Goal: Obtain resource: Obtain resource

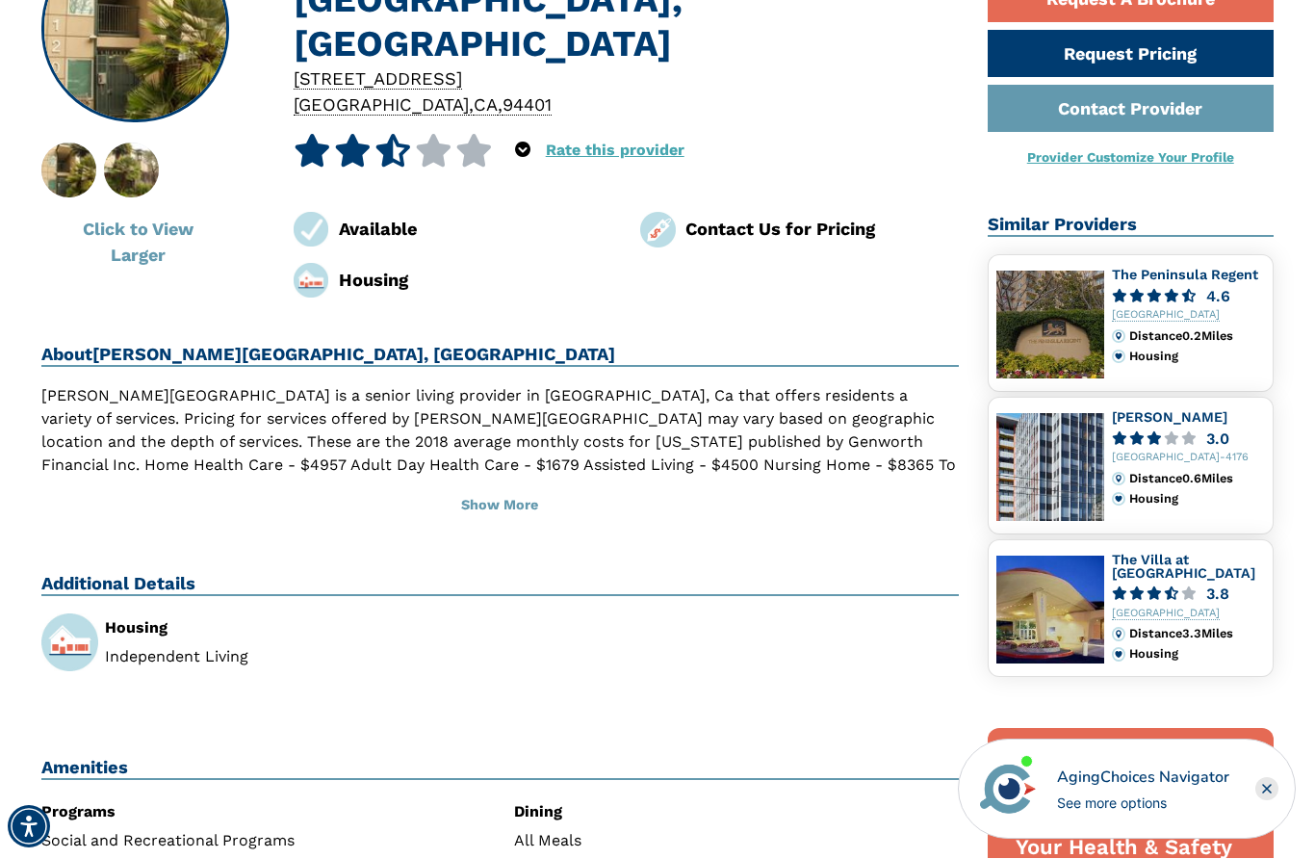
scroll to position [527, 0]
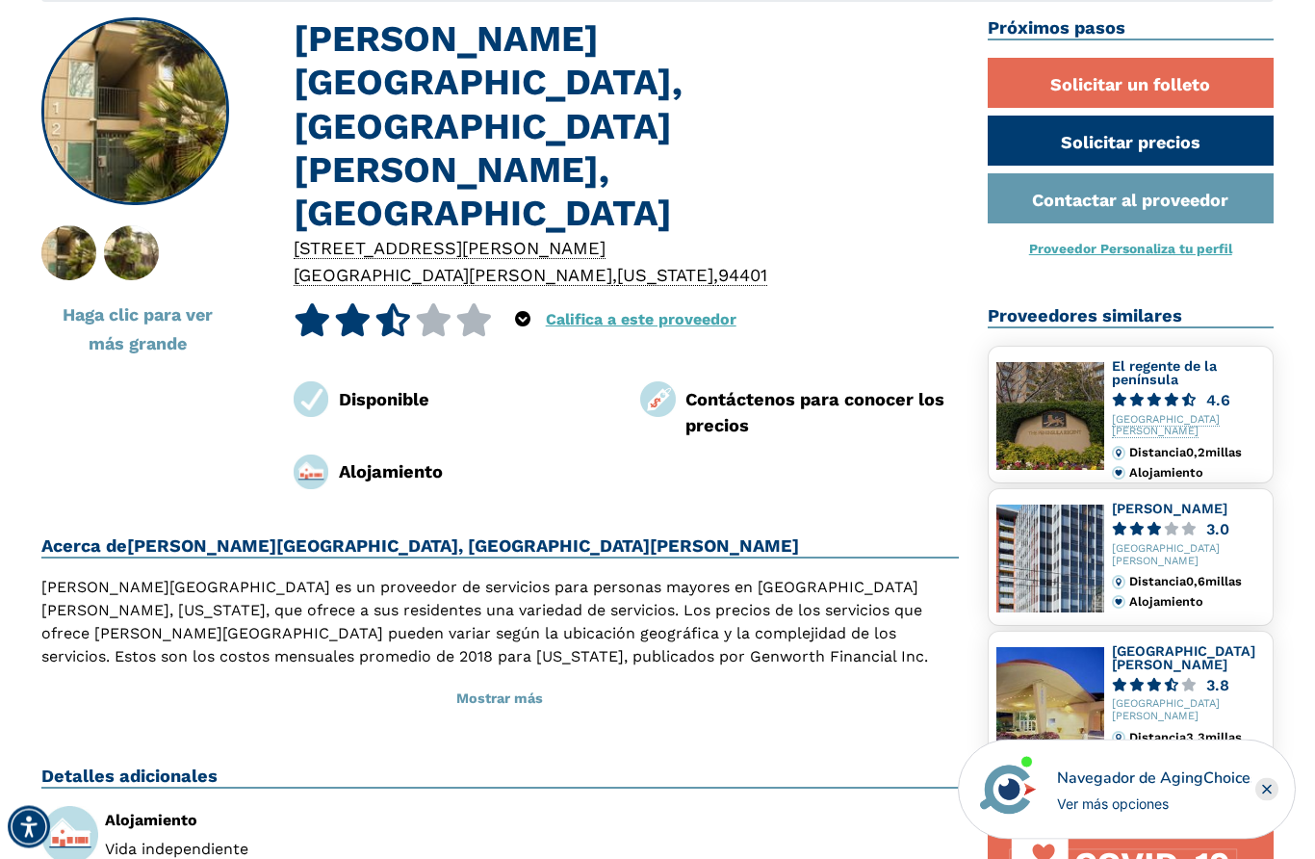
scroll to position [445, 0]
click at [381, 461] on font "Alojamiento" at bounding box center [391, 471] width 104 height 20
click at [327, 454] on img at bounding box center [312, 472] width 36 height 36
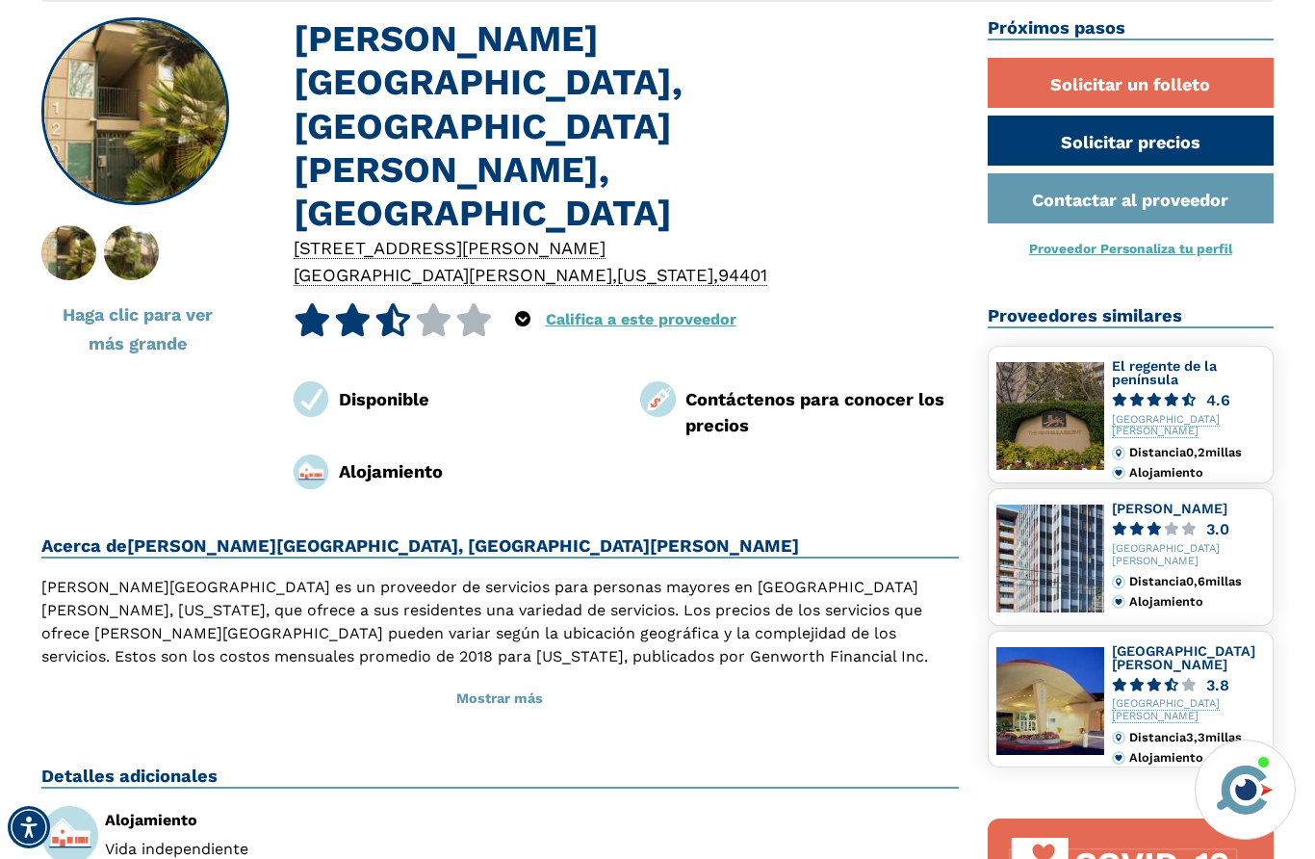
click at [1213, 82] on link "Solicitar un folleto" at bounding box center [1131, 83] width 287 height 50
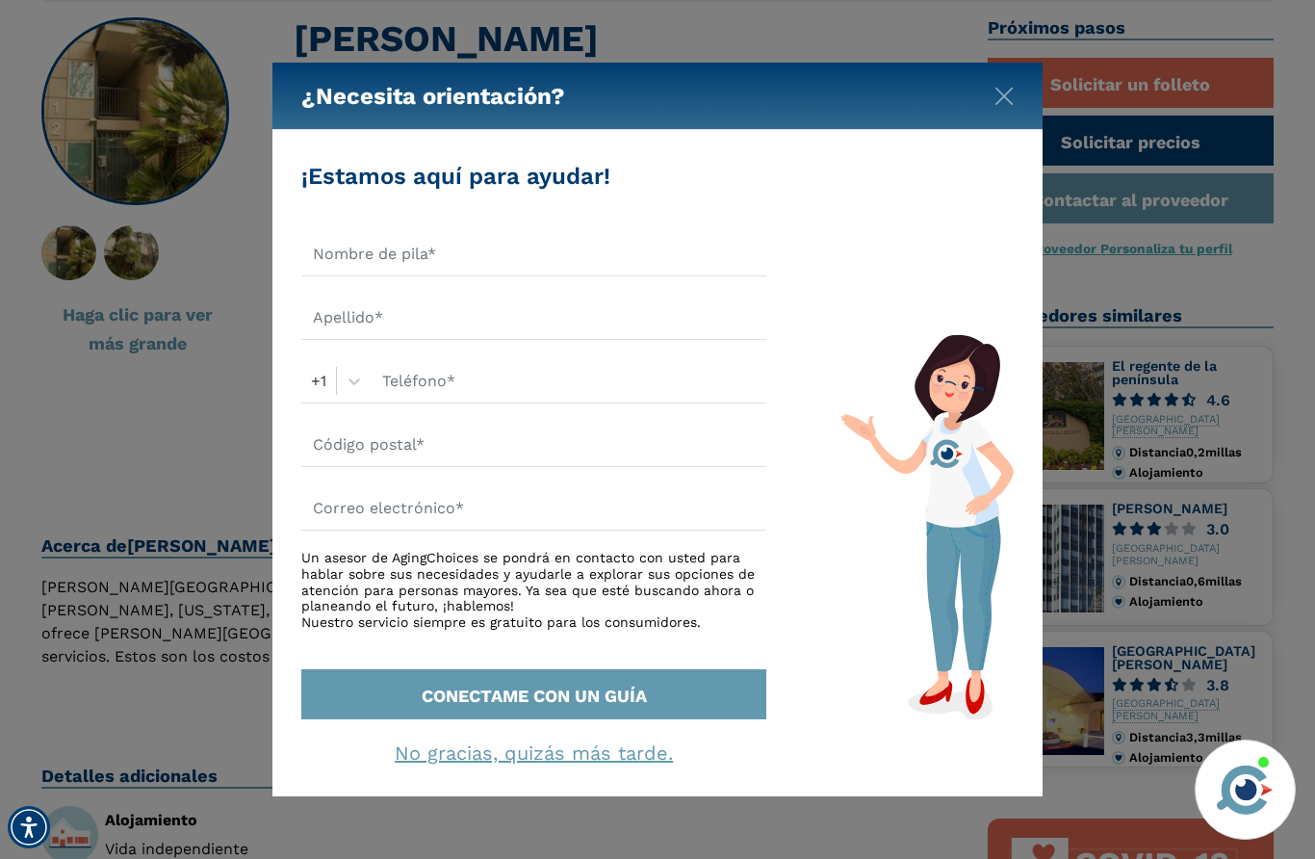
click at [1007, 90] on img "Cerca" at bounding box center [1003, 96] width 19 height 19
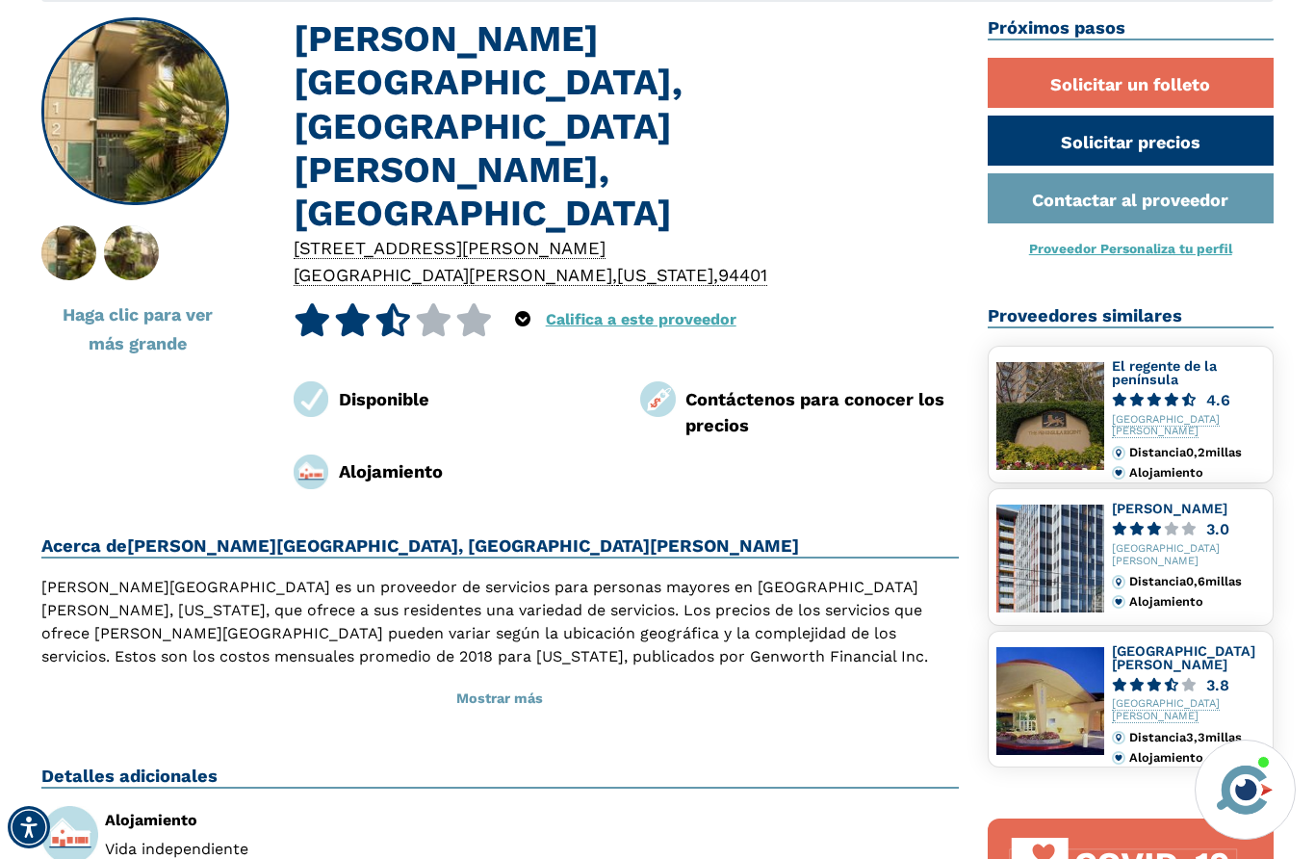
click at [166, 115] on img at bounding box center [135, 111] width 185 height 185
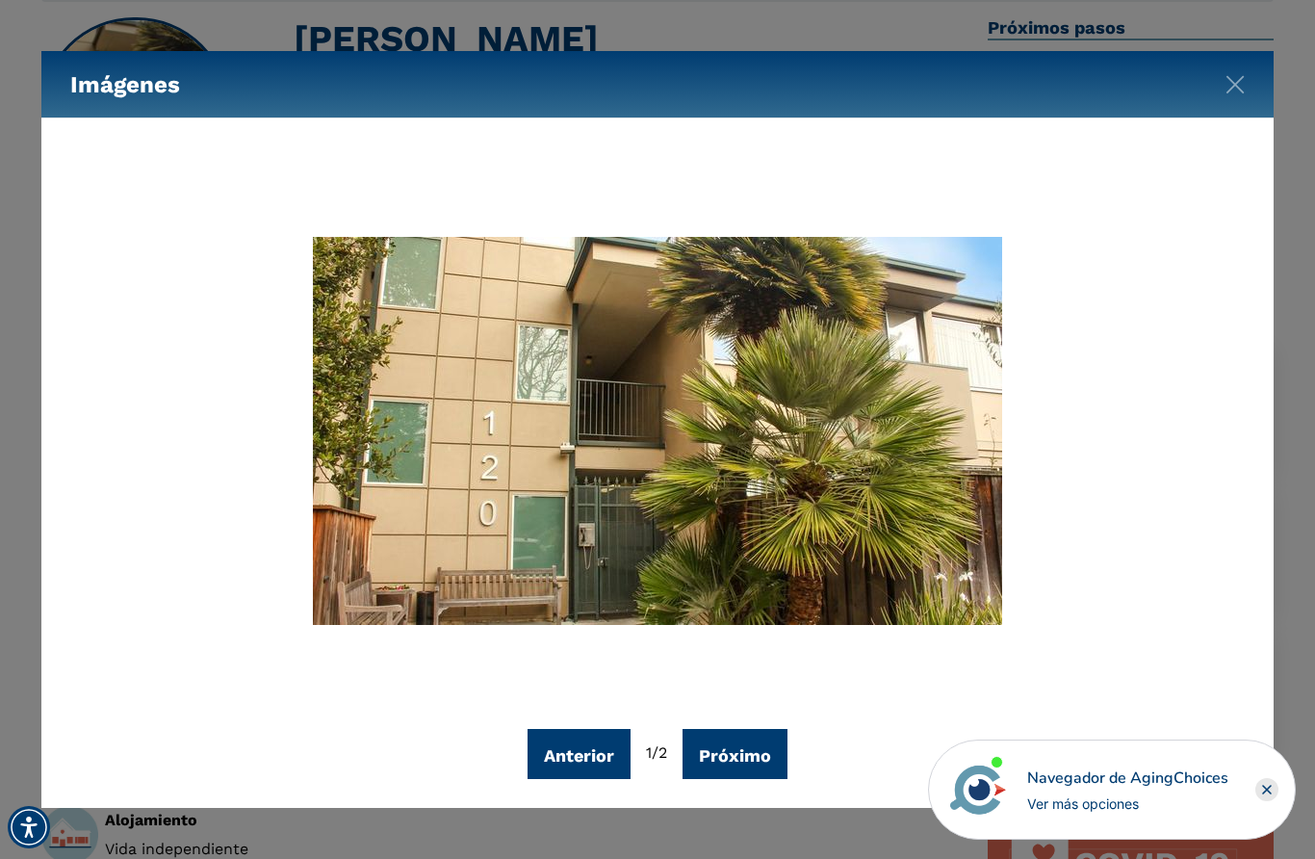
click at [756, 764] on font "Próximo" at bounding box center [735, 755] width 72 height 20
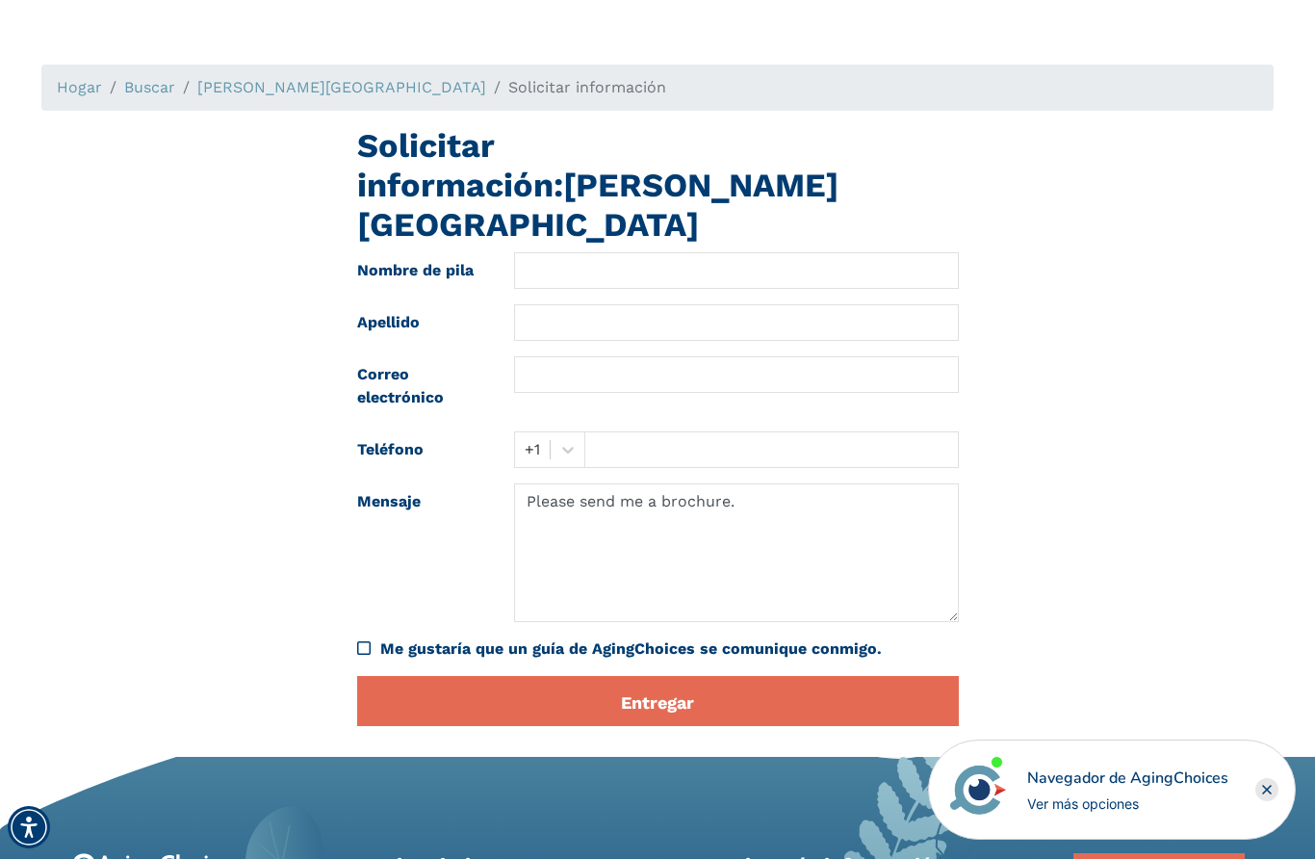
scroll to position [318, 0]
